Goal: Information Seeking & Learning: Compare options

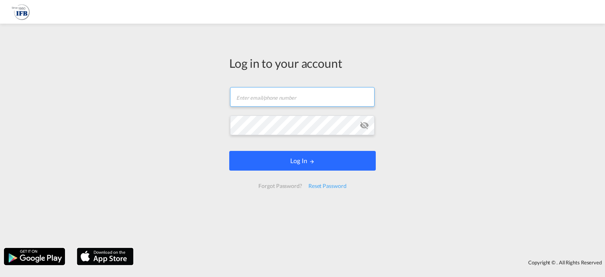
type input "l.micoulaz@france-ifbgroup.net"
click at [260, 158] on button "Log In" at bounding box center [302, 161] width 146 height 20
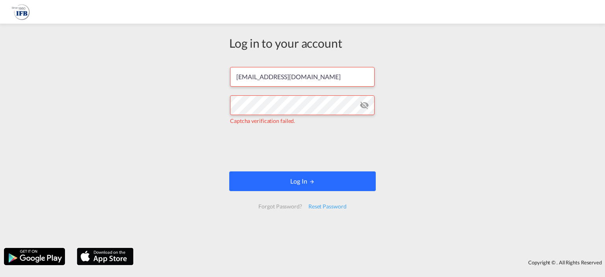
click at [261, 185] on button "Log In" at bounding box center [302, 181] width 146 height 20
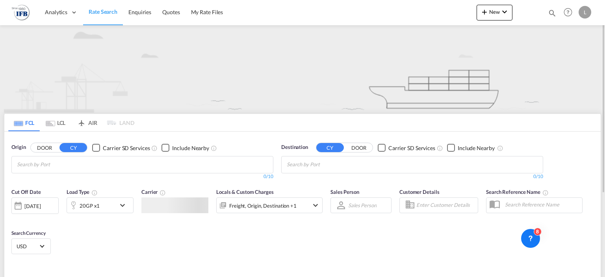
click at [90, 169] on md-autocomplete-wrap "Chips container with autocompletion. Enter the text area, type text to search, …" at bounding box center [54, 164] width 75 height 13
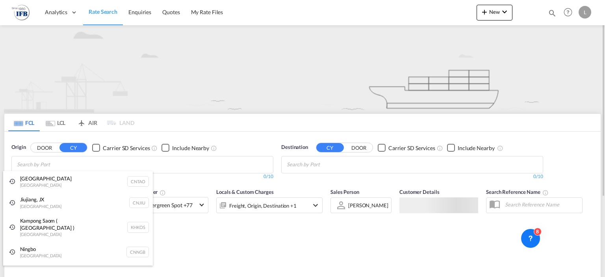
type input "S"
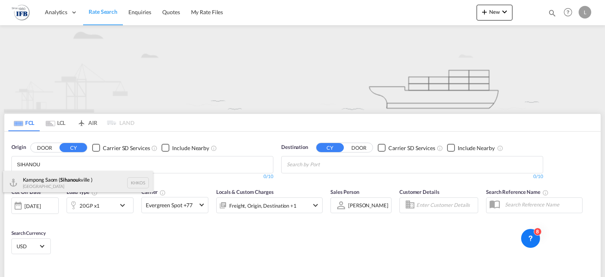
type input "SIHANOU"
click at [66, 180] on div "Kampong Saom ( Sihanou kville ) Cambodia KHKOS" at bounding box center [78, 183] width 150 height 24
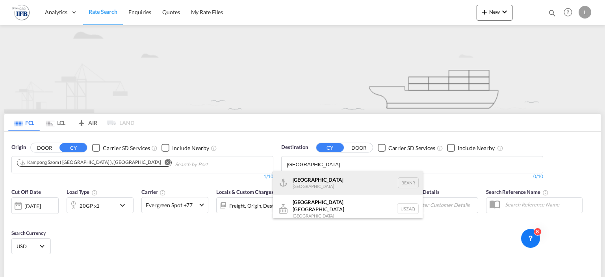
type input "ANTWERP"
click at [339, 184] on div "Antwerp Belgium BEANR" at bounding box center [348, 183] width 150 height 24
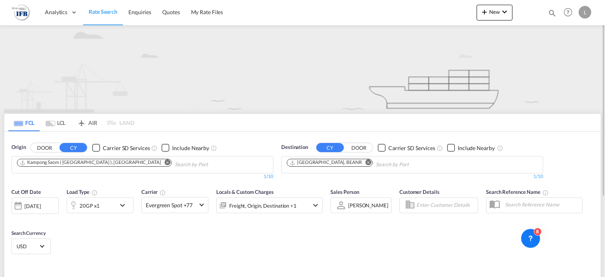
click at [113, 208] on div "20GP x1" at bounding box center [91, 205] width 49 height 16
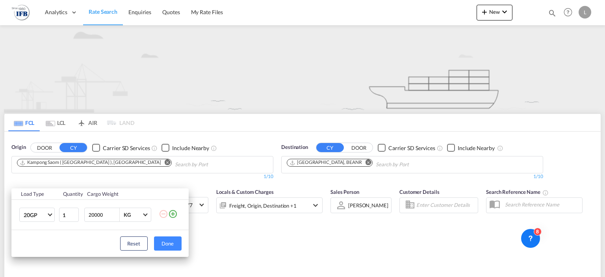
click at [200, 238] on div "Load Type Quantity Cargo Weight 20GP 20GP 40GP 40HC 45HC 20RE 40RE 40HR 20OT 40…" at bounding box center [302, 138] width 605 height 277
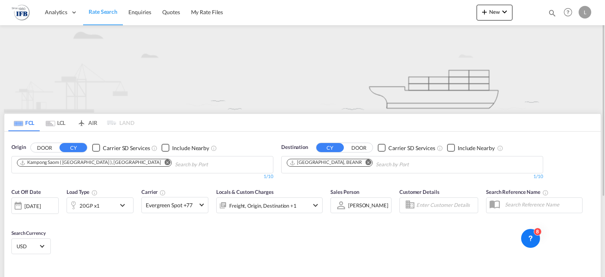
click at [99, 209] on div "20GP x1" at bounding box center [91, 205] width 49 height 16
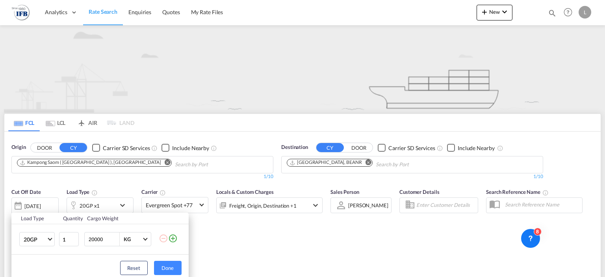
click at [103, 205] on div "Load Type Quantity Cargo Weight 20GP 20GP 40GP 40HC 45HC 20RE 40RE 40HR 20OT 40…" at bounding box center [302, 138] width 605 height 277
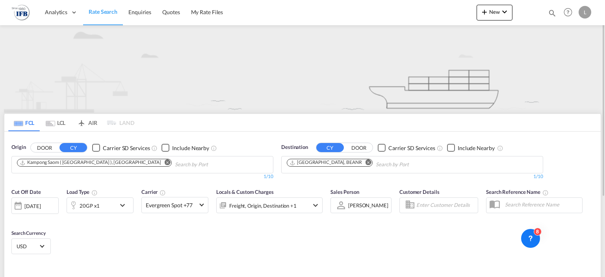
click at [107, 208] on div "20GP x1" at bounding box center [91, 205] width 49 height 16
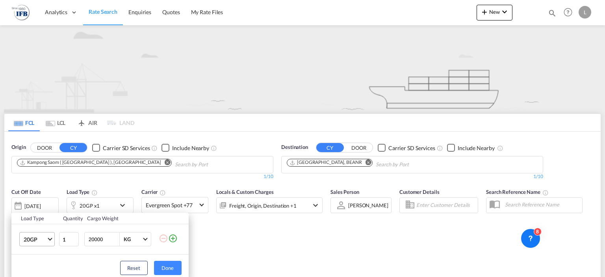
click at [32, 236] on span "20GP" at bounding box center [35, 239] width 23 height 8
click at [35, 225] on md-option "40HC" at bounding box center [44, 219] width 54 height 19
click at [174, 265] on button "Done" at bounding box center [168, 268] width 28 height 14
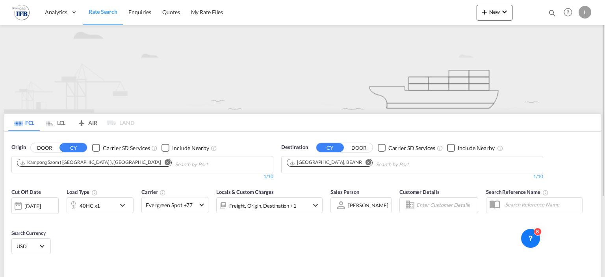
click at [91, 236] on div "Cut Off Date 12 Aug 2025 12/08/2025 Load Type 40HC x1 Carrier Evergreen Spot +7…" at bounding box center [302, 222] width 596 height 77
click at [41, 205] on div "12 Aug 2025" at bounding box center [32, 205] width 16 height 7
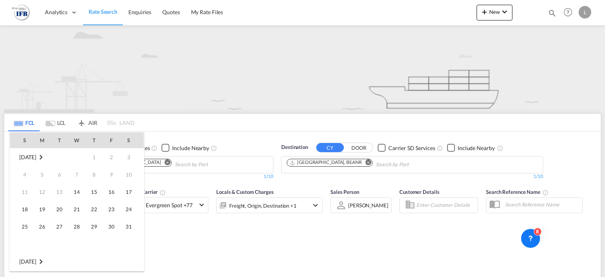
scroll to position [313, 0]
click at [61, 190] on span "12" at bounding box center [59, 191] width 17 height 17
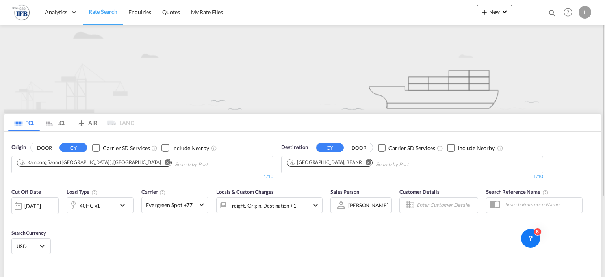
click at [410, 241] on div "Cut Off Date 12 Aug 2025 12/08/2025 Load Type 40HC x1 Carrier Evergreen Spot +7…" at bounding box center [302, 222] width 596 height 77
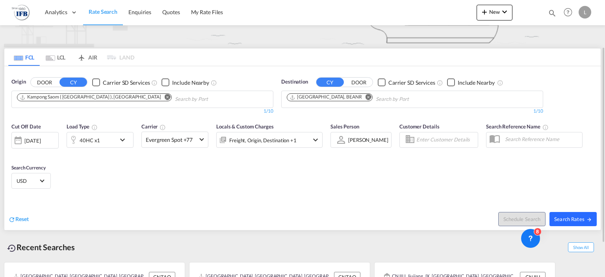
click at [580, 216] on span "Search Rates" at bounding box center [573, 219] width 38 height 6
type input "KHKOS to BEANR / 12 Aug 2025"
